Goal: Information Seeking & Learning: Learn about a topic

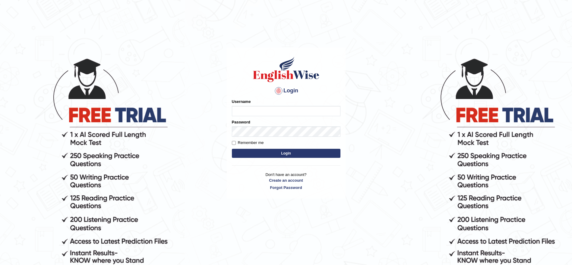
type input "ravichanapathi_parramatta"
click at [297, 155] on button "Login" at bounding box center [286, 153] width 108 height 9
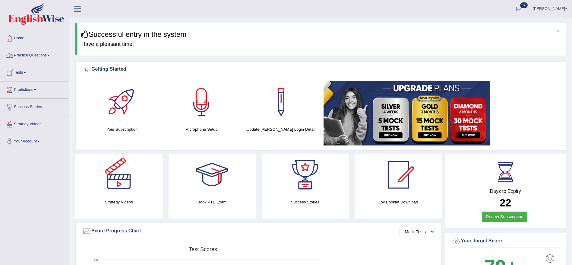
click at [22, 57] on link "Practice Questions" at bounding box center [34, 54] width 69 height 15
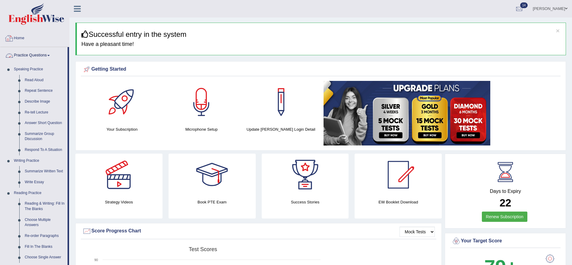
click at [27, 54] on link "Practice Questions" at bounding box center [33, 54] width 67 height 15
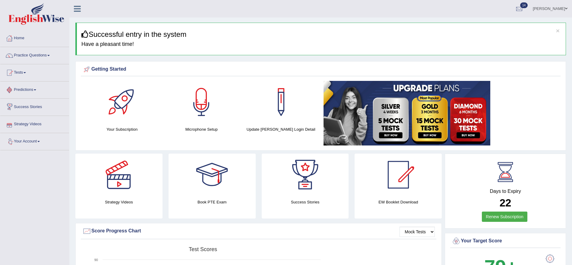
click at [27, 79] on link "Tests" at bounding box center [34, 71] width 69 height 15
click at [24, 108] on link "History" at bounding box center [39, 107] width 56 height 11
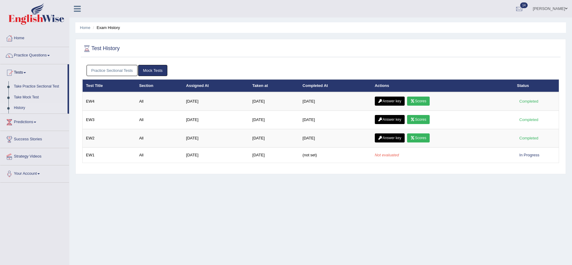
click at [117, 71] on link "Practice Sectional Tests" at bounding box center [111, 70] width 51 height 11
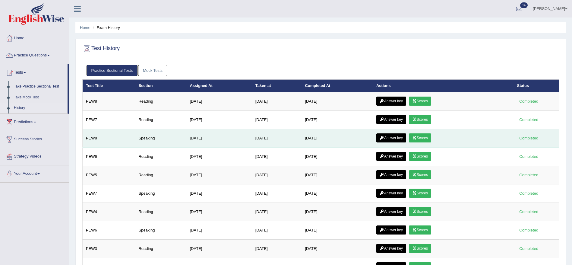
click at [400, 138] on link "Answer key" at bounding box center [391, 137] width 30 height 9
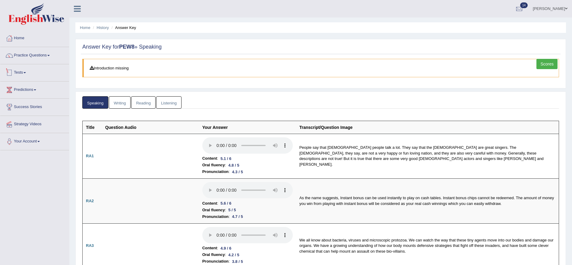
click at [33, 57] on link "Practice Questions" at bounding box center [34, 54] width 69 height 15
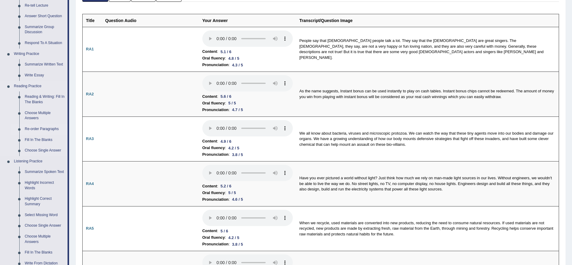
scroll to position [136, 0]
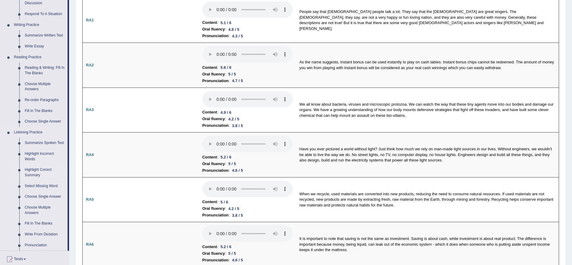
click at [33, 171] on link "Highlight Correct Summary" at bounding box center [44, 172] width 45 height 16
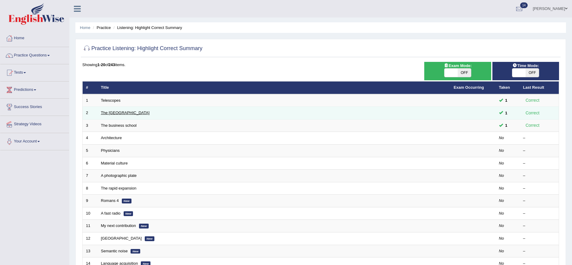
click at [112, 114] on link "The [GEOGRAPHIC_DATA]" at bounding box center [125, 112] width 49 height 5
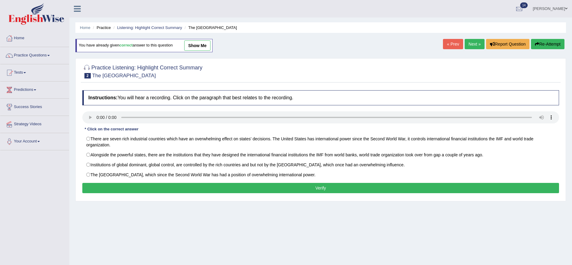
click at [207, 45] on link "show me" at bounding box center [197, 45] width 26 height 10
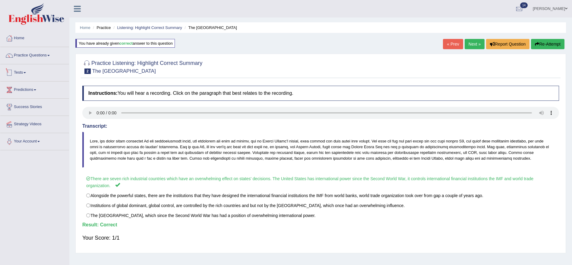
click at [32, 57] on link "Practice Questions" at bounding box center [34, 54] width 69 height 15
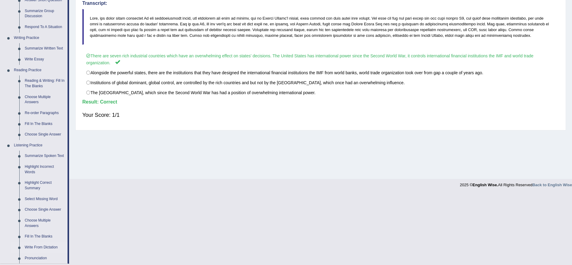
scroll to position [181, 0]
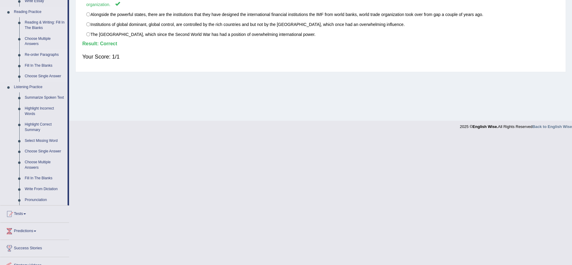
click at [45, 53] on link "Re-order Paragraphs" at bounding box center [44, 54] width 45 height 11
